Goal: Transaction & Acquisition: Purchase product/service

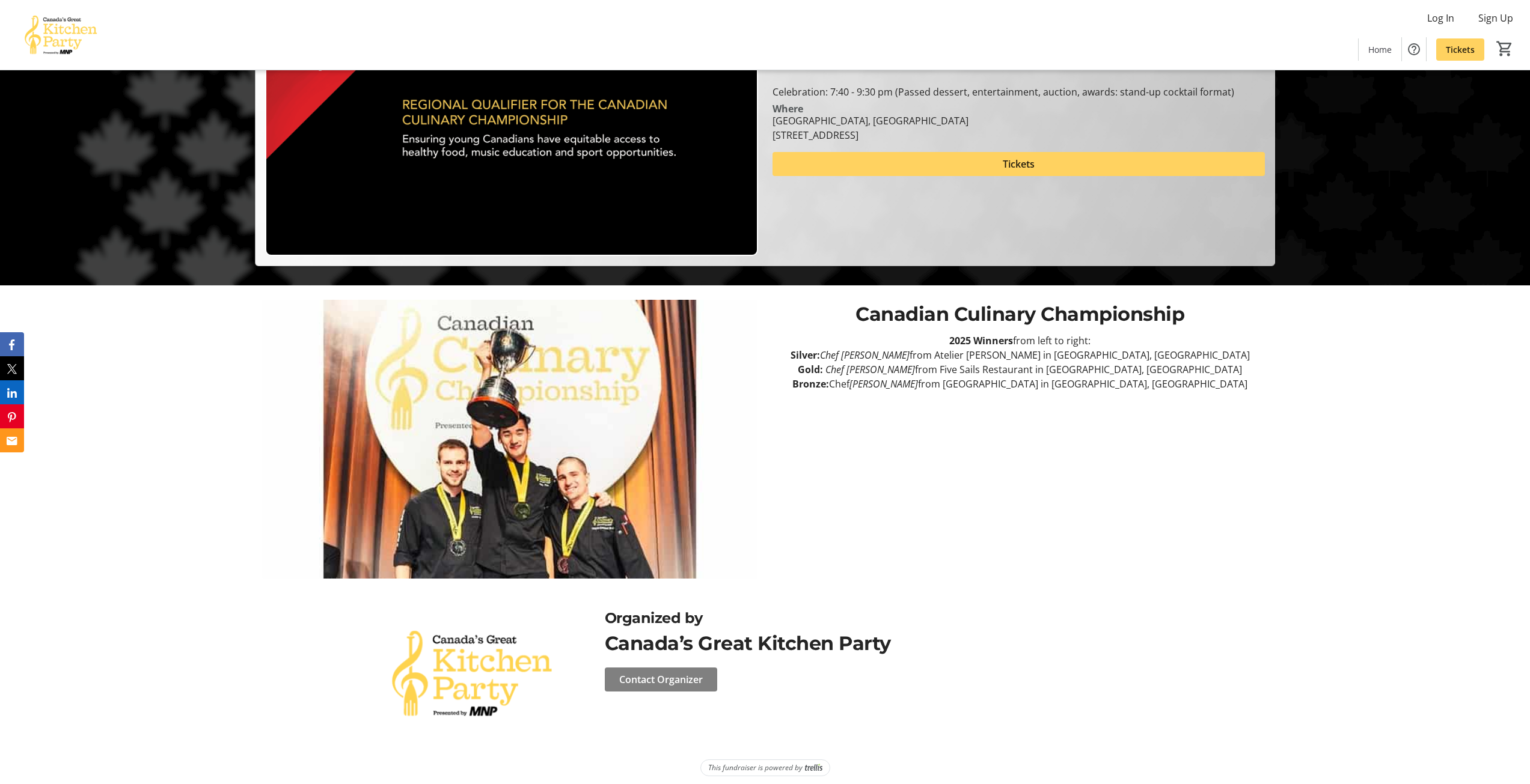
scroll to position [505, 0]
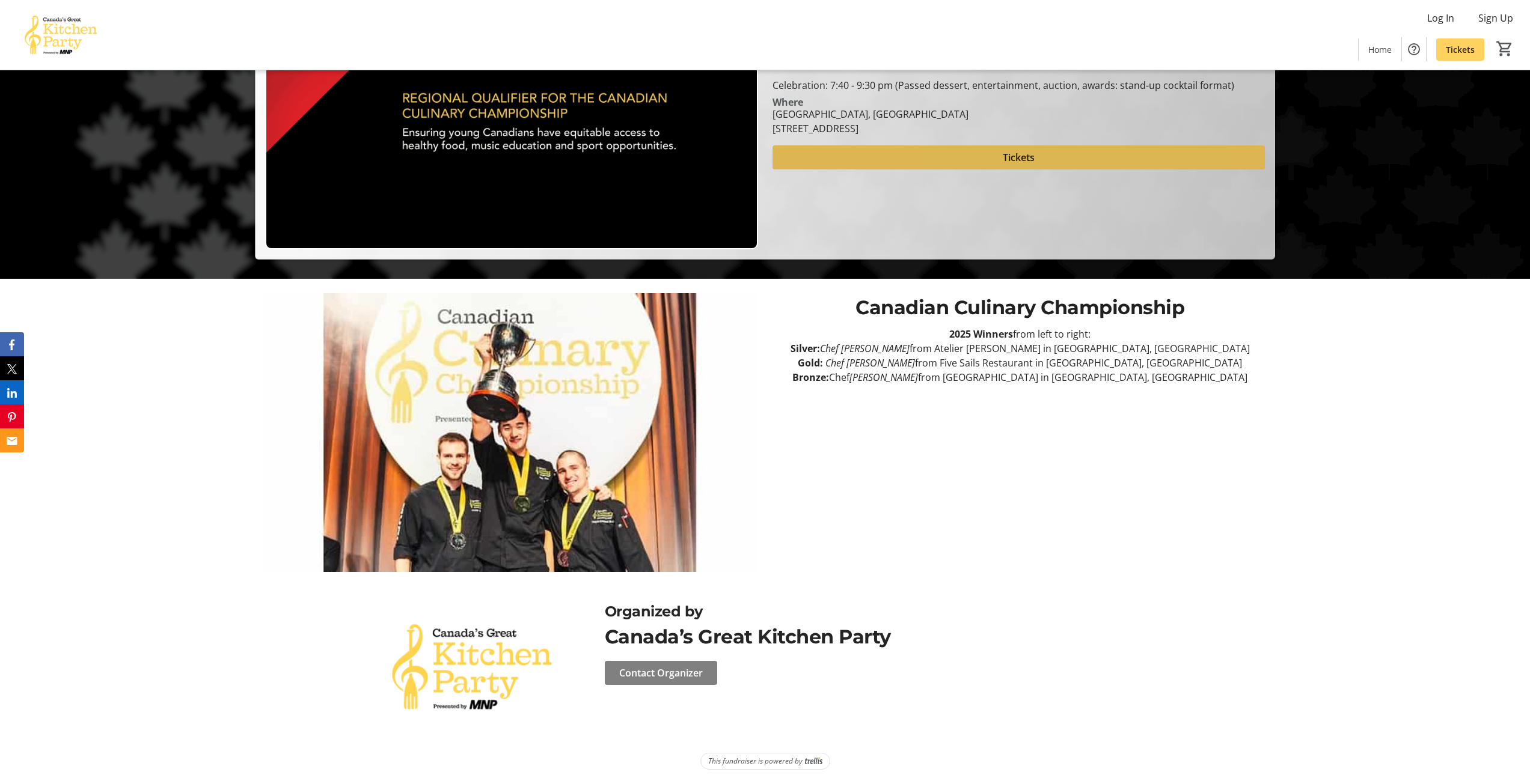
click at [1018, 149] on span at bounding box center [1019, 157] width 492 height 29
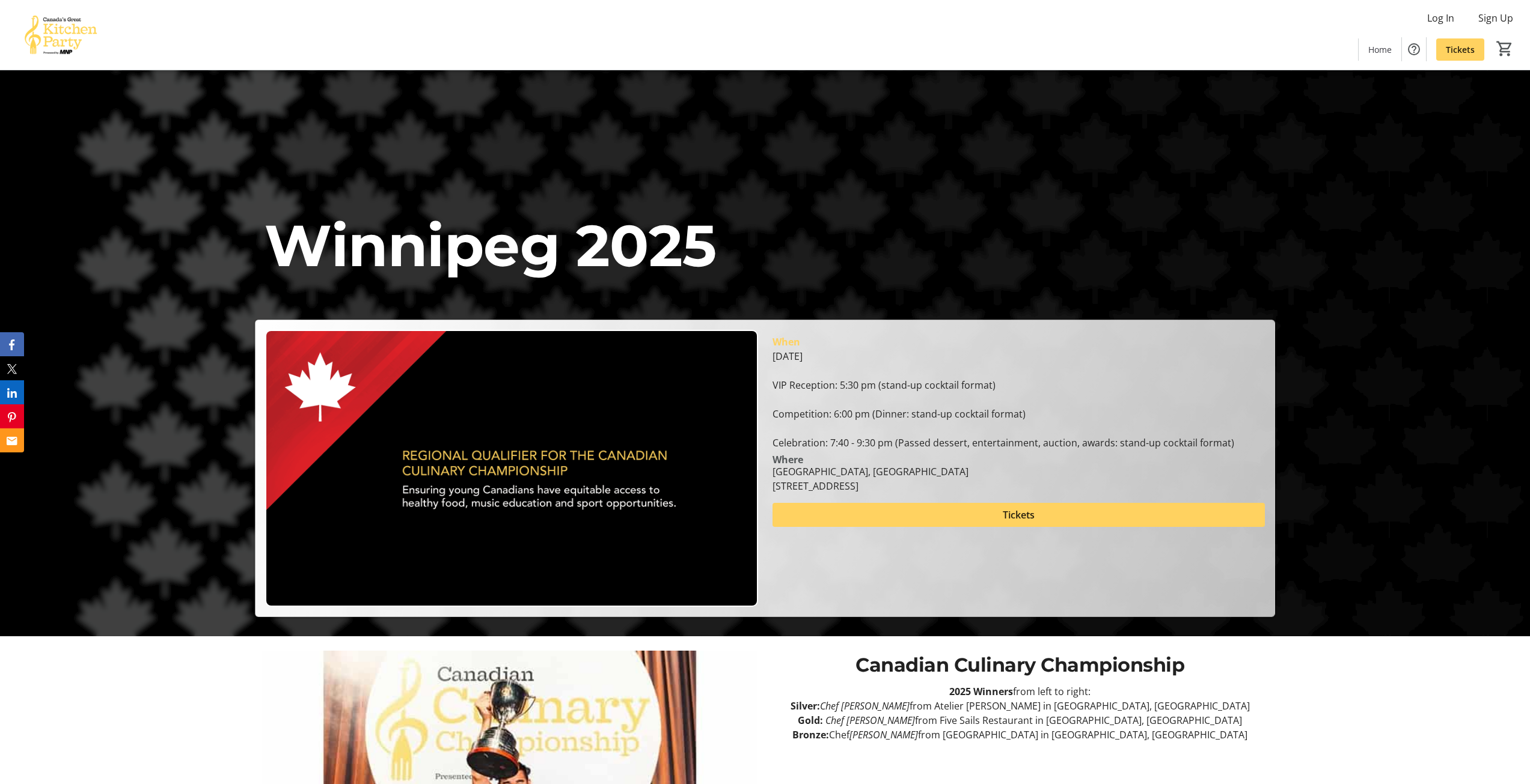
scroll to position [85, 0]
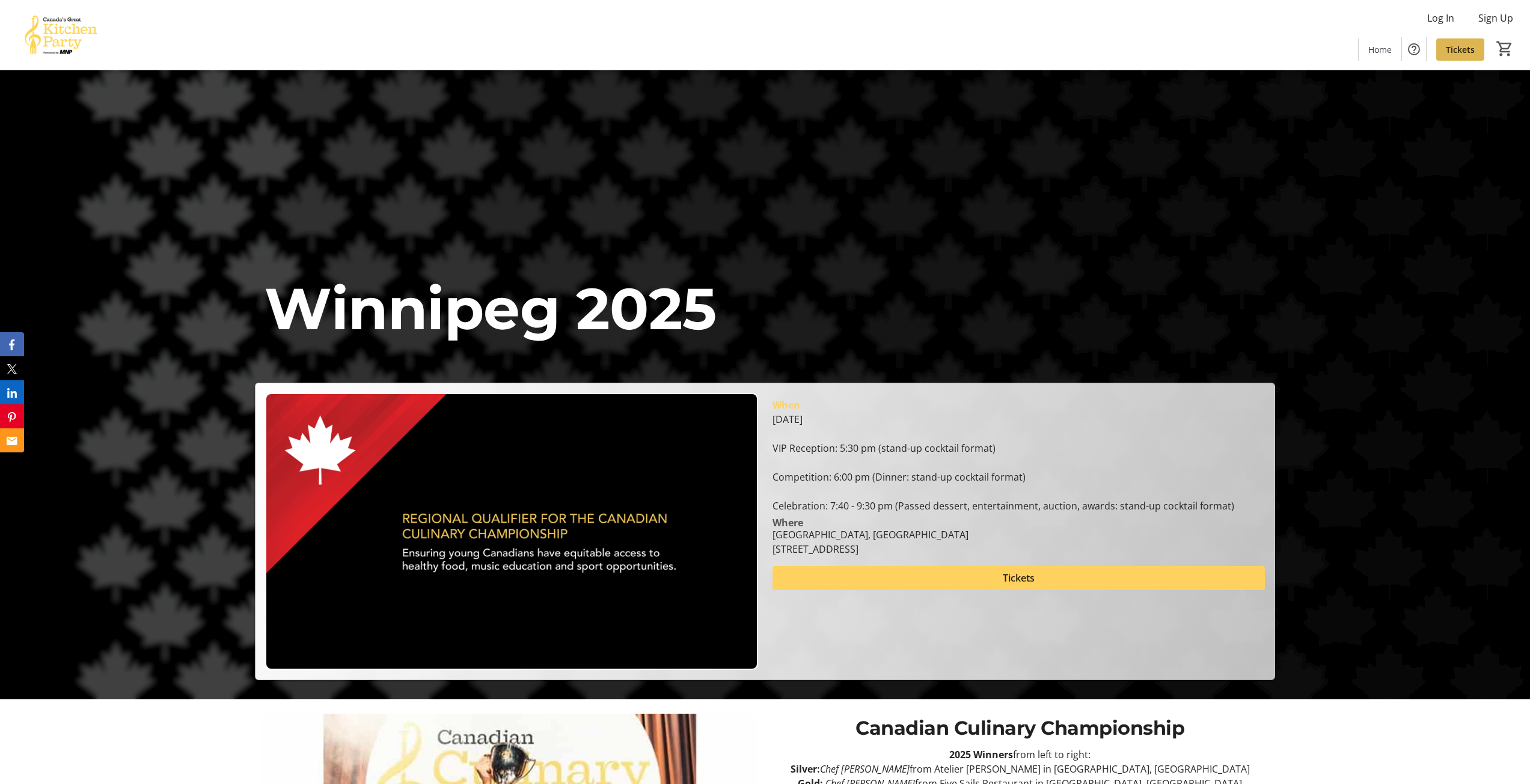
click at [1480, 42] on span at bounding box center [1460, 49] width 48 height 29
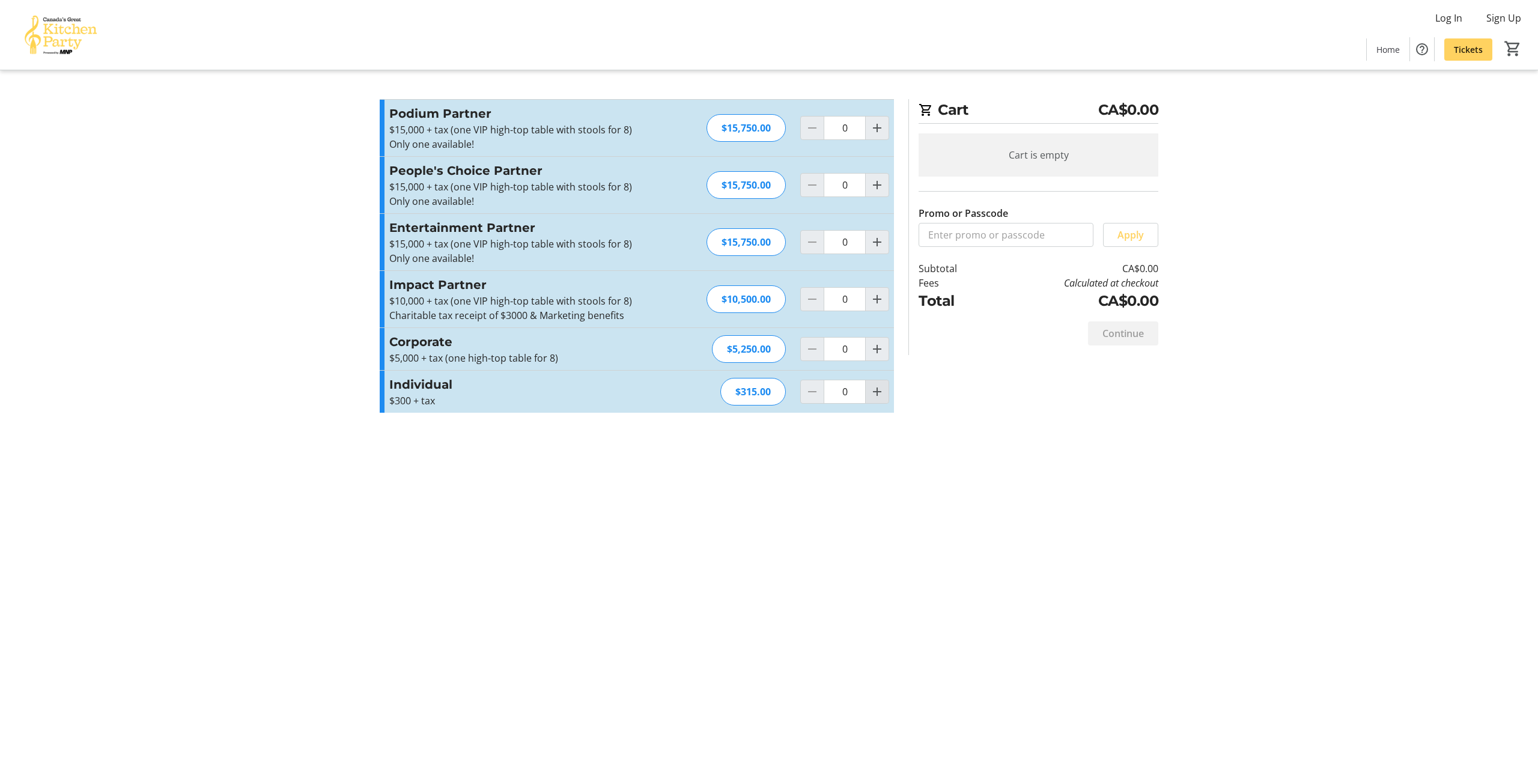
click at [876, 396] on mat-icon "Increment by one" at bounding box center [877, 392] width 15 height 15
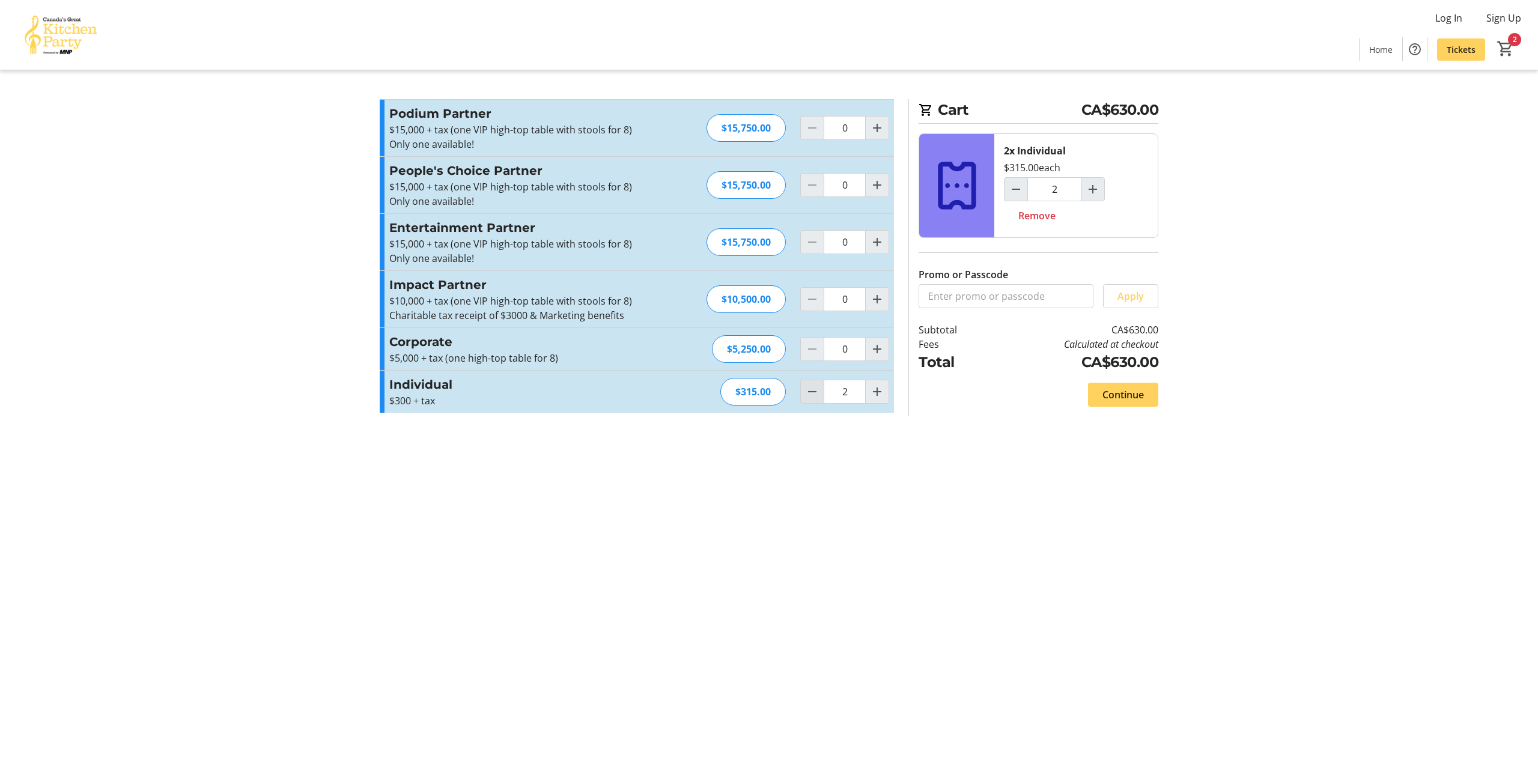
click at [802, 392] on span "Decrement by one" at bounding box center [812, 392] width 23 height 23
type input "1"
click at [82, 46] on img at bounding box center [61, 35] width 107 height 60
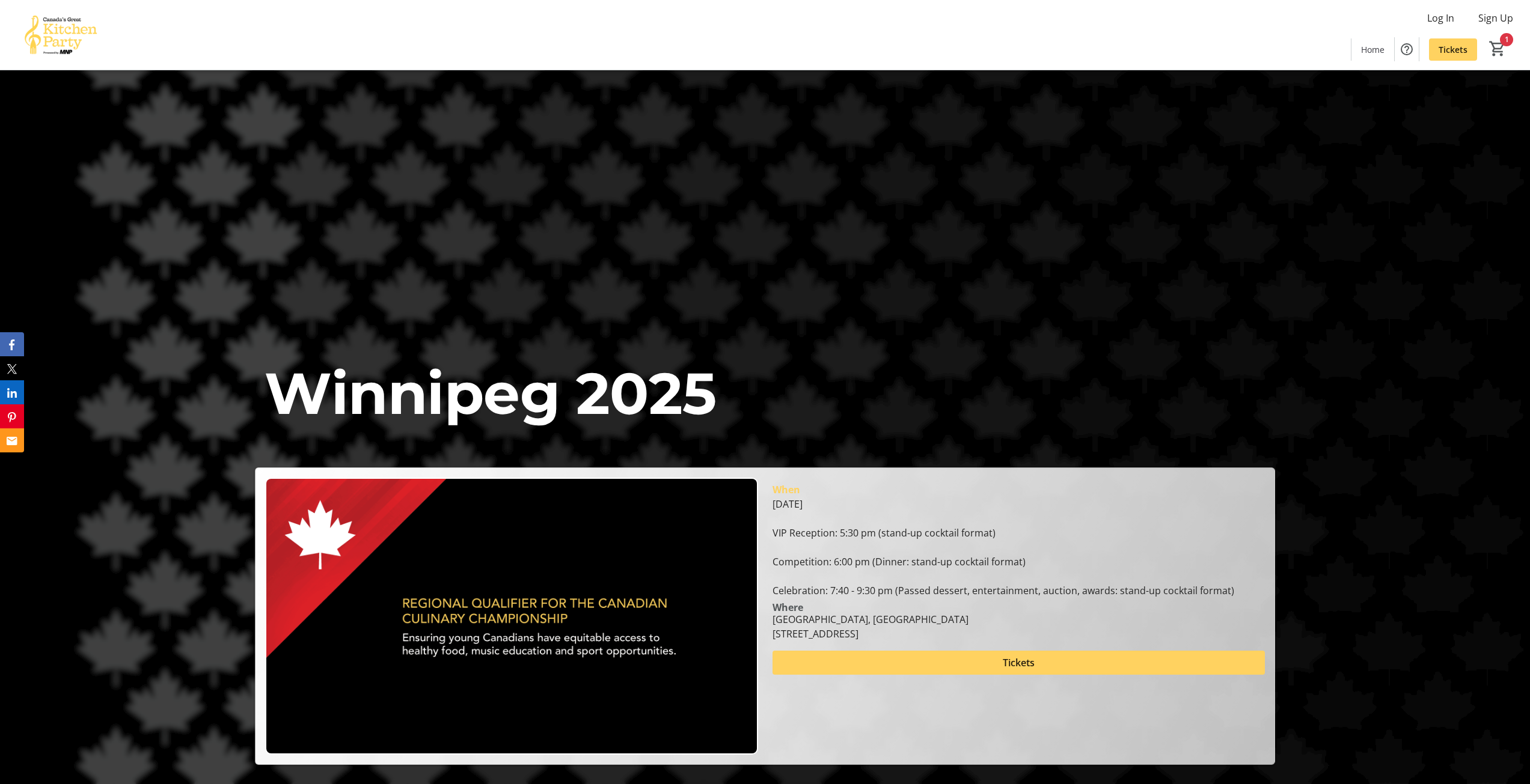
click at [67, 46] on html "Log In Sign Up Home Tickets 1 Home Tickets Winnipeg 2025 Winnipeg 2025 When Wed…" at bounding box center [765, 644] width 1530 height 1289
click at [81, 42] on img at bounding box center [61, 35] width 107 height 60
click at [1460, 50] on span "Tickets" at bounding box center [1452, 49] width 29 height 12
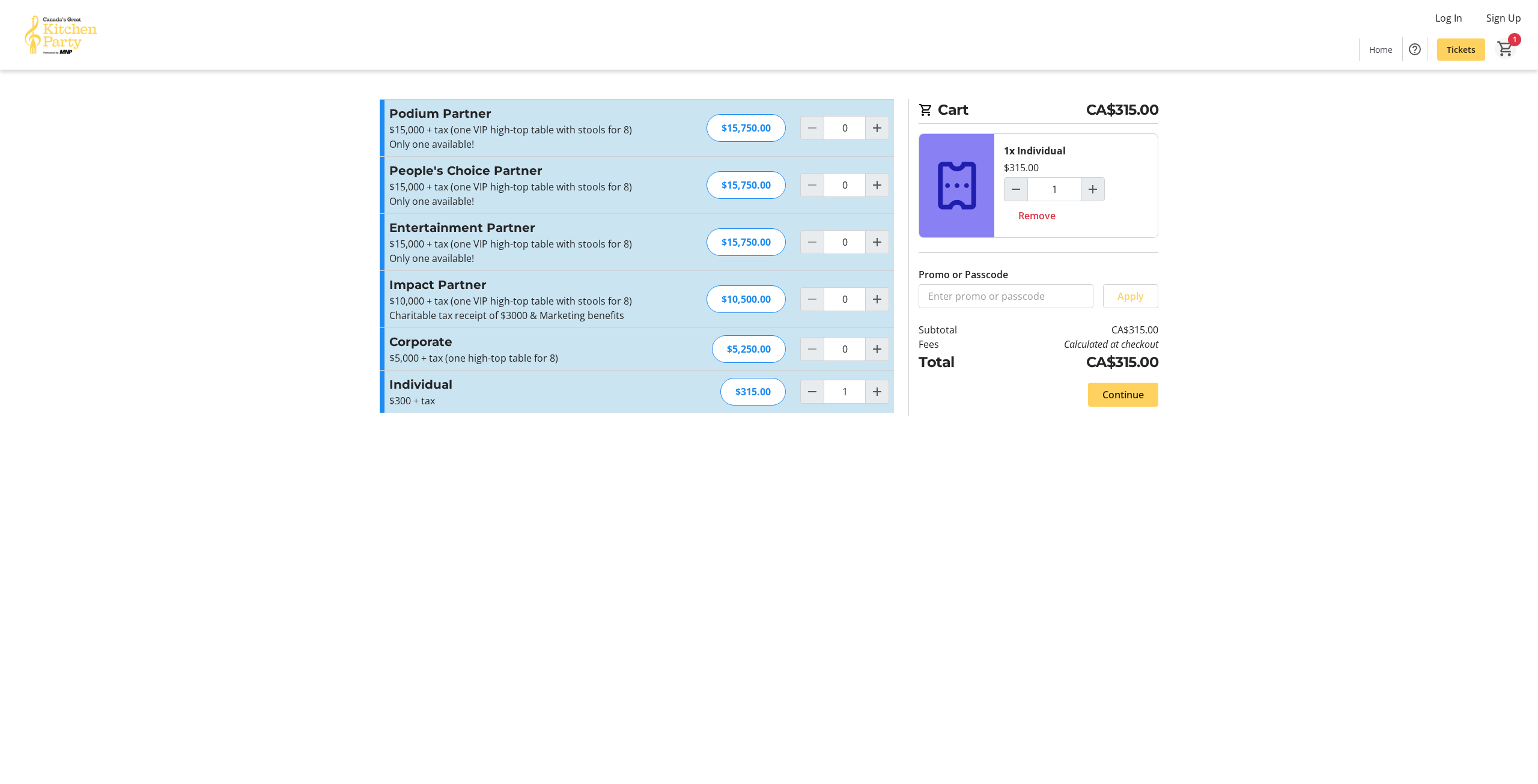
click at [1508, 45] on mat-icon "1" at bounding box center [1505, 48] width 18 height 18
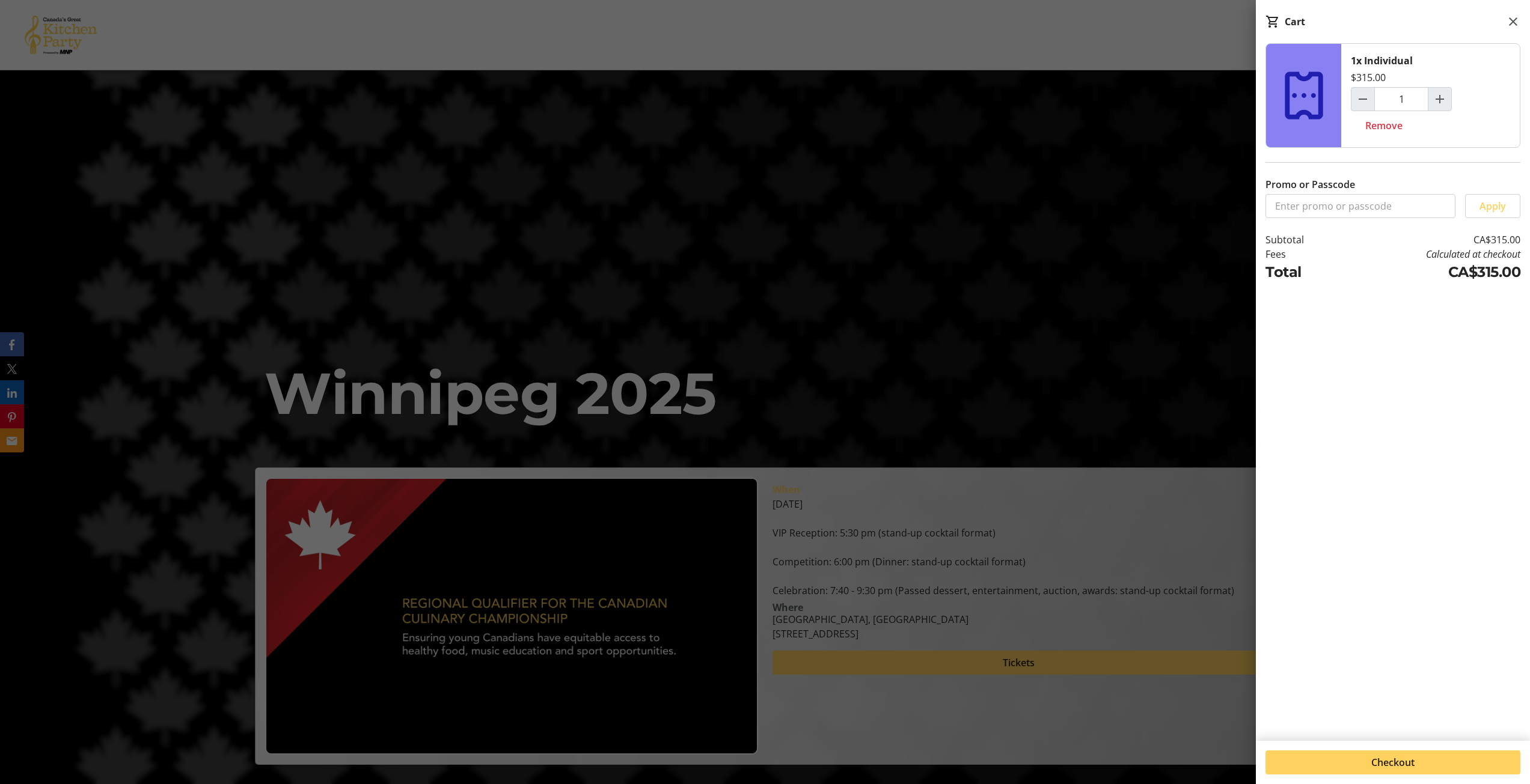
click at [864, 303] on div at bounding box center [765, 644] width 1530 height 1289
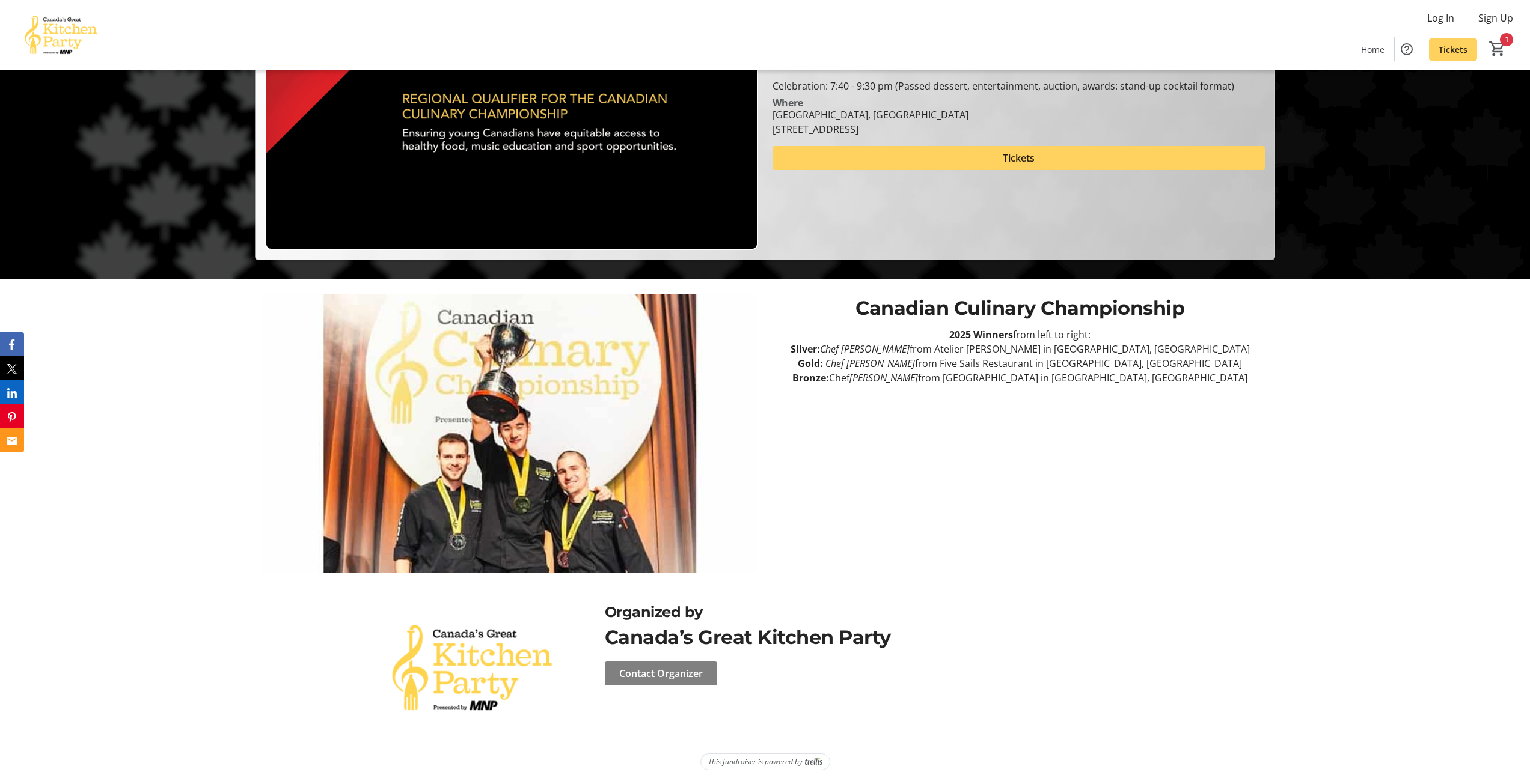
scroll to position [505, 0]
click at [925, 149] on span at bounding box center [1019, 157] width 492 height 29
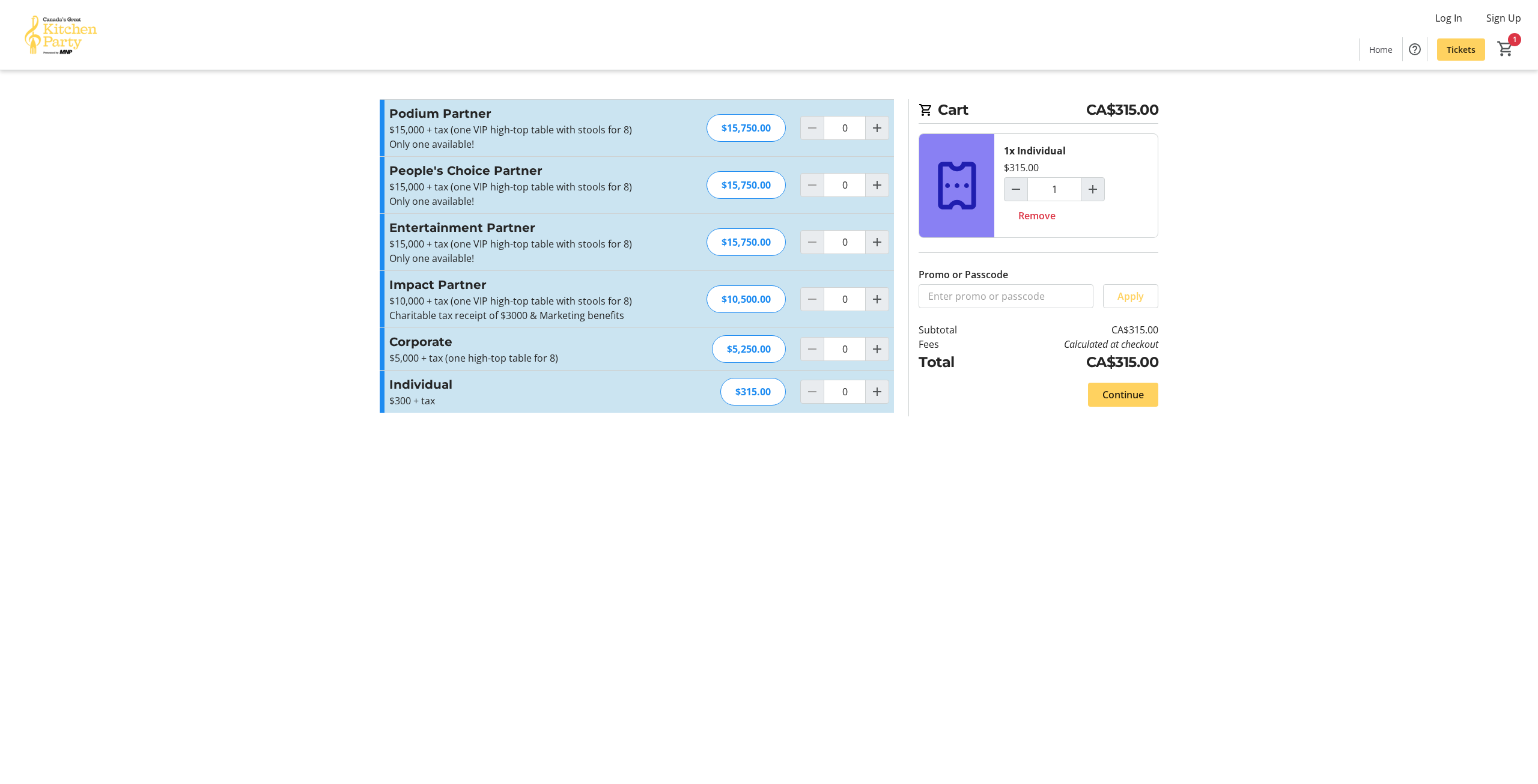
type input "1"
click at [86, 42] on img at bounding box center [61, 35] width 107 height 60
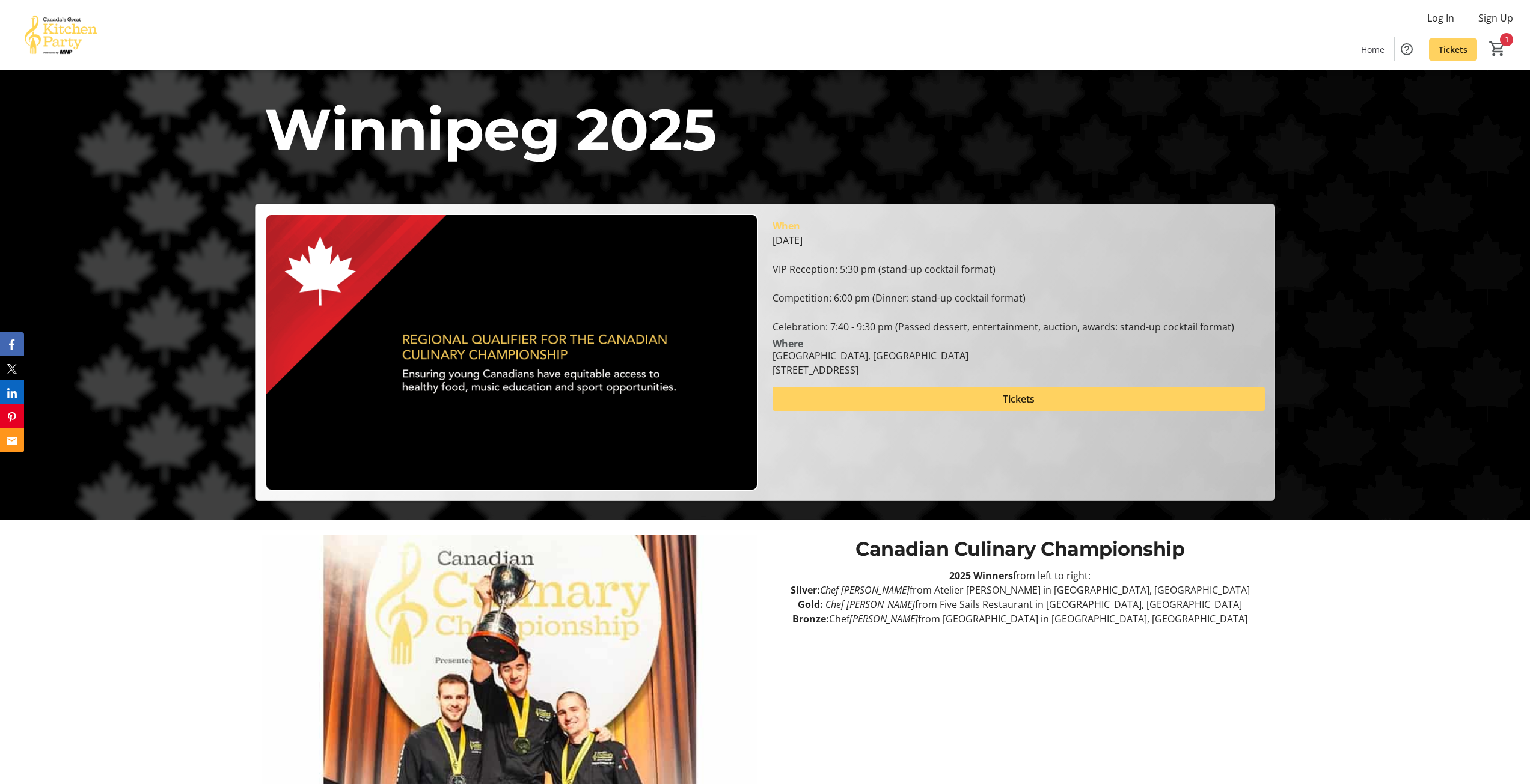
scroll to position [240, 0]
